Goal: Task Accomplishment & Management: Use online tool/utility

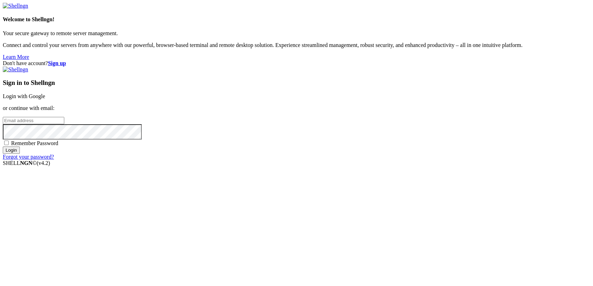
type input "[TECHNICAL_ID]"
click at [45, 99] on link "Login with Google" at bounding box center [24, 96] width 42 height 6
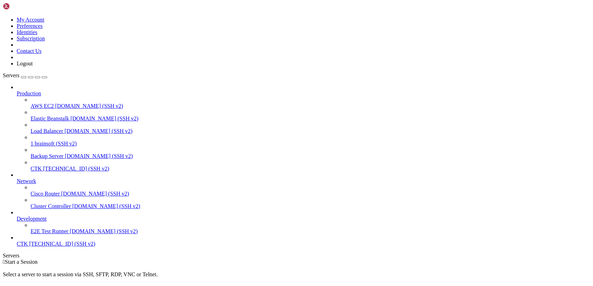
click at [3, 17] on icon at bounding box center [3, 17] width 0 height 0
click at [33, 66] on link "Logout" at bounding box center [25, 63] width 16 height 6
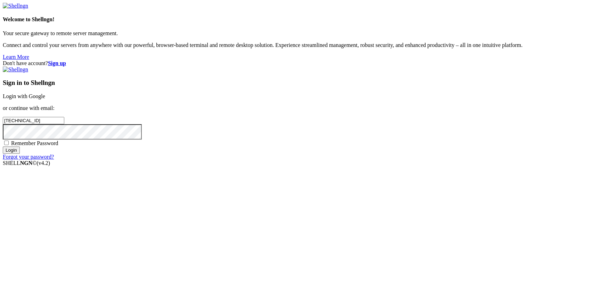
click at [45, 99] on link "Login with Google" at bounding box center [24, 96] width 42 height 6
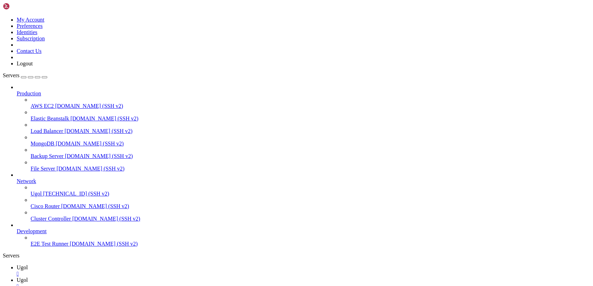
scroll to position [0, 0]
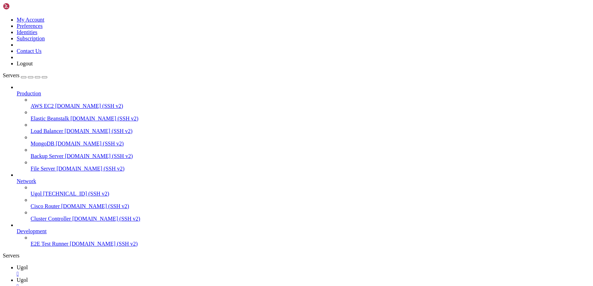
type input "/var/www/my-old-laravel-app/resources/views/includes"
drag, startPoint x: 547, startPoint y: 19, endPoint x: 542, endPoint y: 19, distance: 4.9
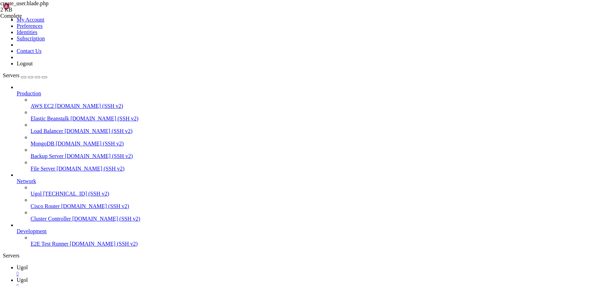
drag, startPoint x: 127, startPoint y: 190, endPoint x: 92, endPoint y: 27, distance: 165.9
drag, startPoint x: 123, startPoint y: 191, endPoint x: 85, endPoint y: 24, distance: 171.0
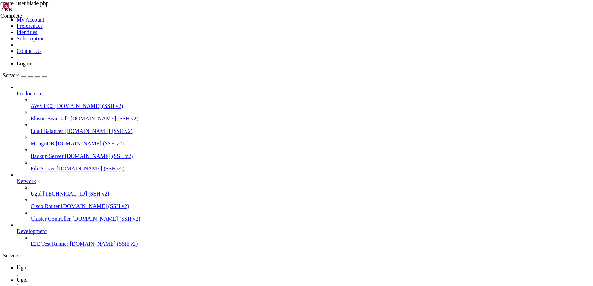
paste textarea "@endsection"
type textarea "@endsection"
click at [28, 264] on span "Ugol" at bounding box center [22, 267] width 11 height 6
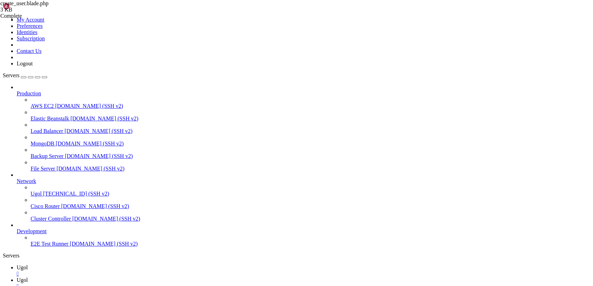
click at [28, 277] on span "Ugol" at bounding box center [22, 280] width 11 height 6
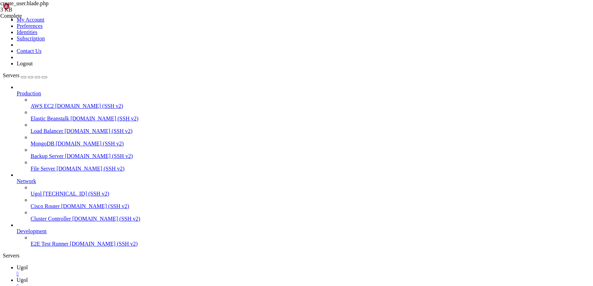
drag, startPoint x: 105, startPoint y: 34, endPoint x: 288, endPoint y: 304, distance: 325.8
type textarea "</div>"
